Goal: Transaction & Acquisition: Purchase product/service

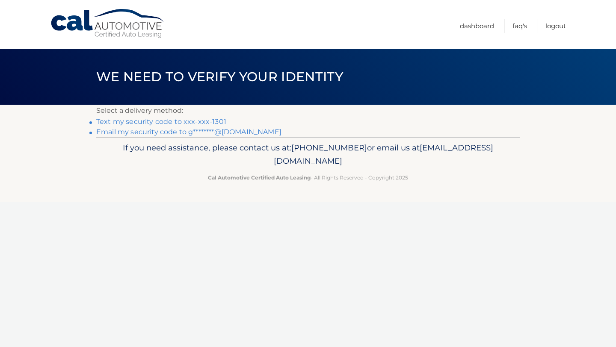
click at [192, 127] on li "Text my security code to xxx-xxx-1301" at bounding box center [308, 122] width 424 height 10
click at [194, 120] on link "Text my security code to xxx-xxx-1301" at bounding box center [161, 122] width 130 height 8
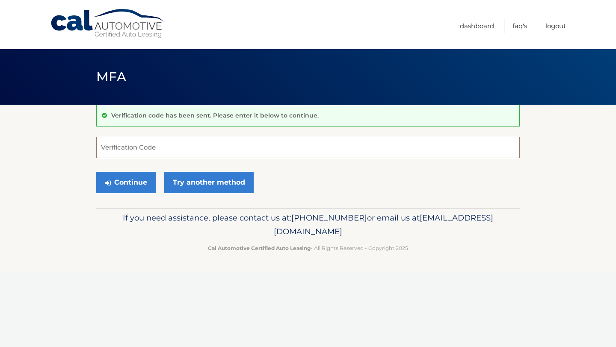
click at [241, 147] on input "Verification Code" at bounding box center [308, 147] width 424 height 21
type input "848972"
click at [126, 187] on button "Continue" at bounding box center [125, 182] width 59 height 21
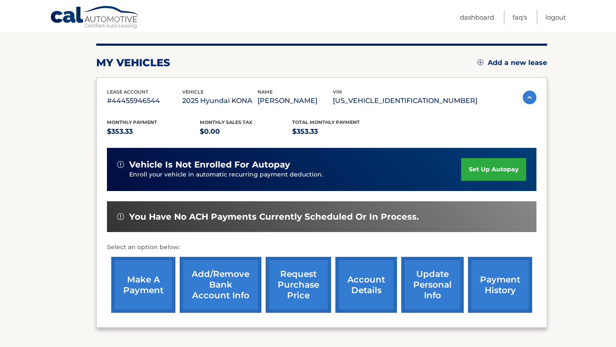
scroll to position [153, 0]
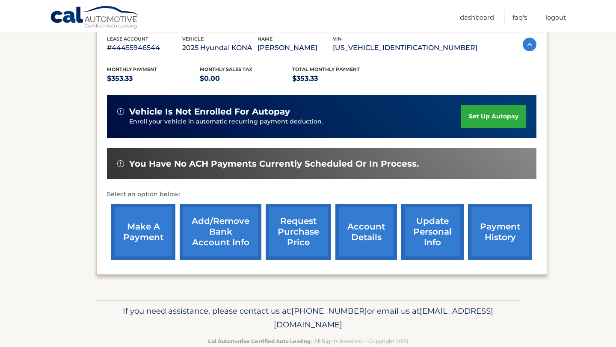
click at [145, 228] on link "make a payment" at bounding box center [143, 232] width 64 height 56
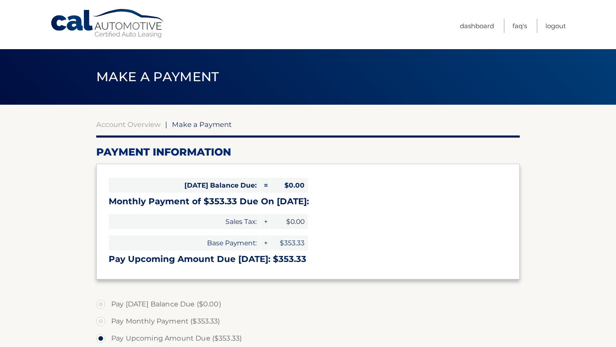
select select "ZjlkNTRjYTEtMjEzNC00MjYyLWE0NzMtOWNiYWFhOTNhODVm"
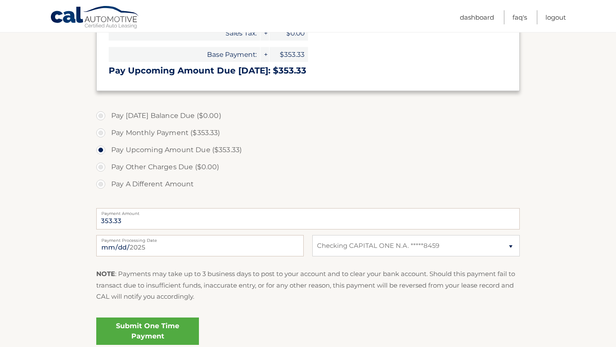
scroll to position [264, 0]
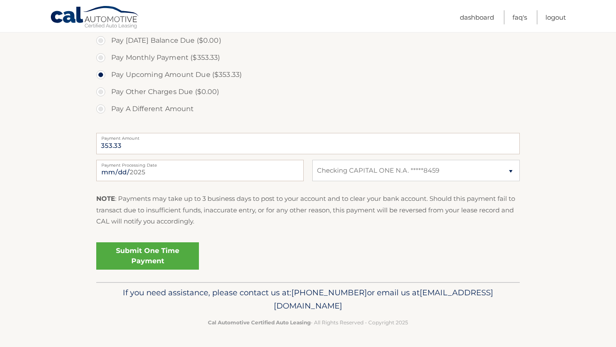
click at [132, 254] on link "Submit One Time Payment" at bounding box center [147, 256] width 103 height 27
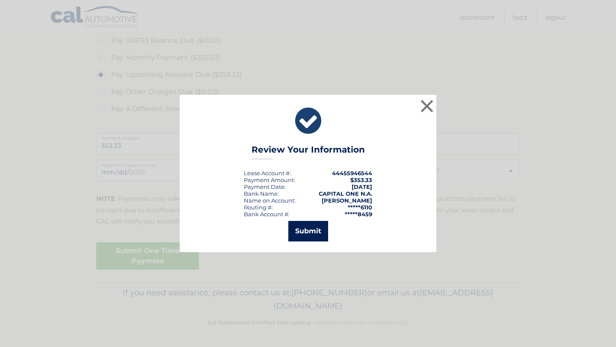
click at [321, 235] on button "Submit" at bounding box center [308, 231] width 40 height 21
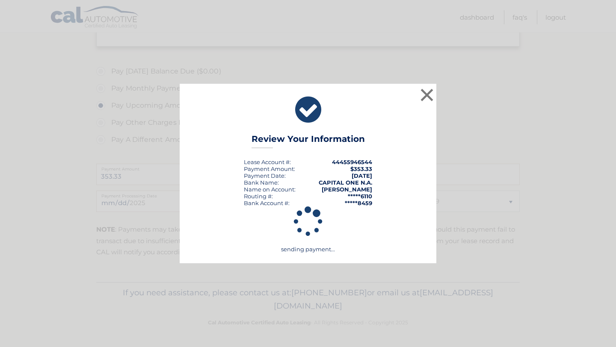
scroll to position [233, 0]
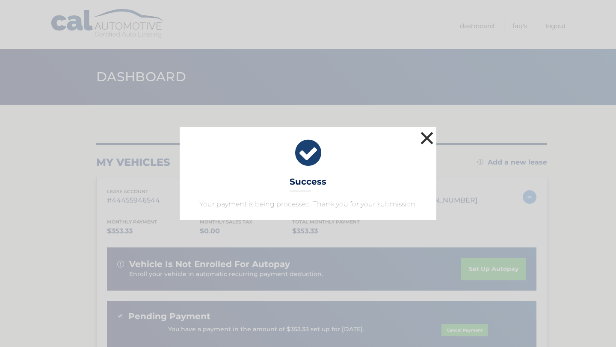
click at [429, 139] on button "×" at bounding box center [426, 138] width 17 height 17
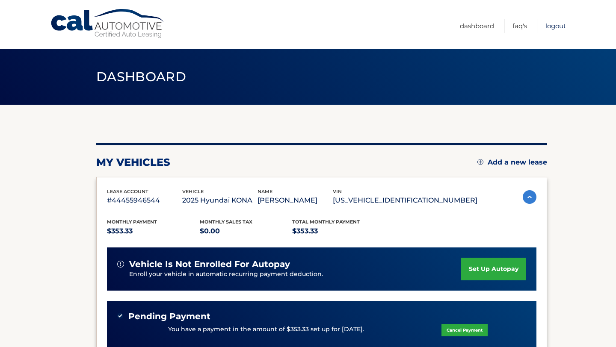
click at [561, 23] on link "Logout" at bounding box center [555, 26] width 21 height 14
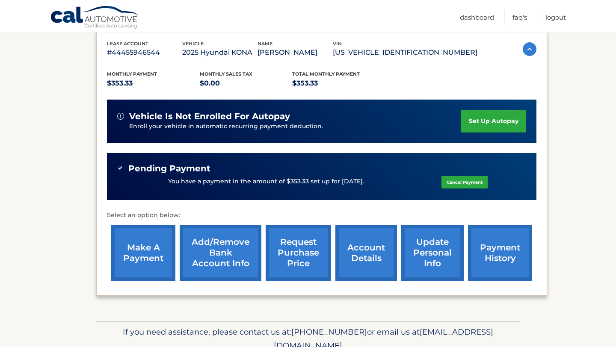
scroll to position [150, 0]
